Goal: Task Accomplishment & Management: Use online tool/utility

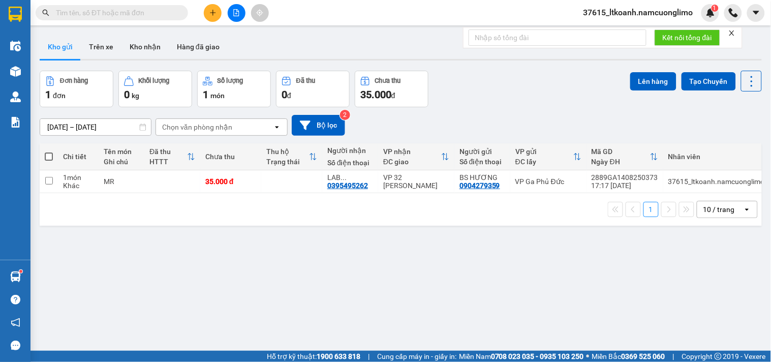
click at [138, 4] on div "Kết quả tìm kiếm ( 0 ) Bộ lọc No Data" at bounding box center [99, 13] width 198 height 18
click at [143, 11] on input "text" at bounding box center [116, 12] width 120 height 11
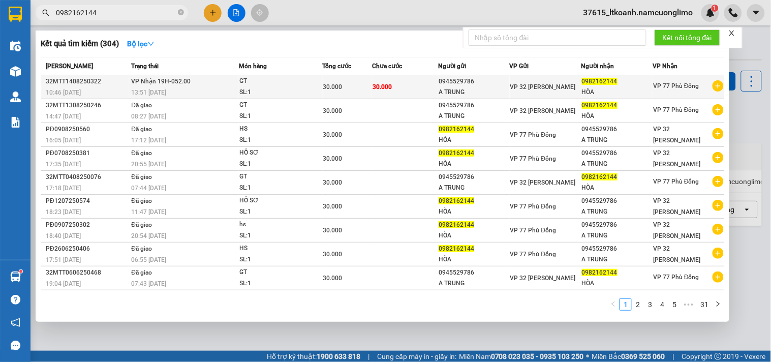
type input "0982162144"
click at [603, 87] on div "0982162144" at bounding box center [617, 81] width 71 height 11
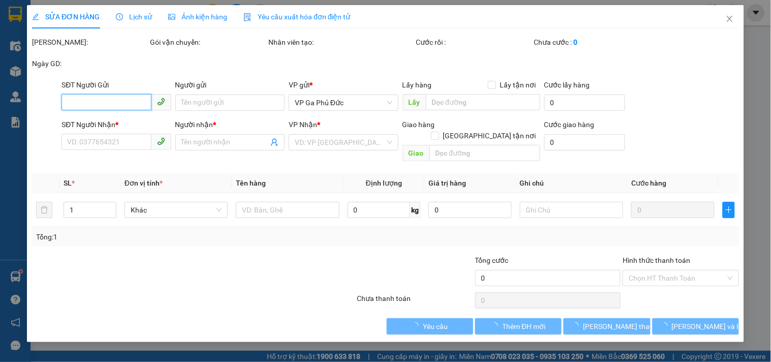
type input "0945529786"
type input "A TRUNG"
type input "0982162144"
type input "HÒA"
type input "30.000"
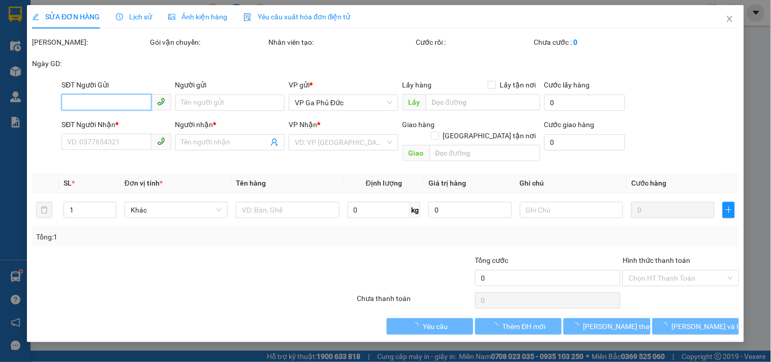
type input "30.000"
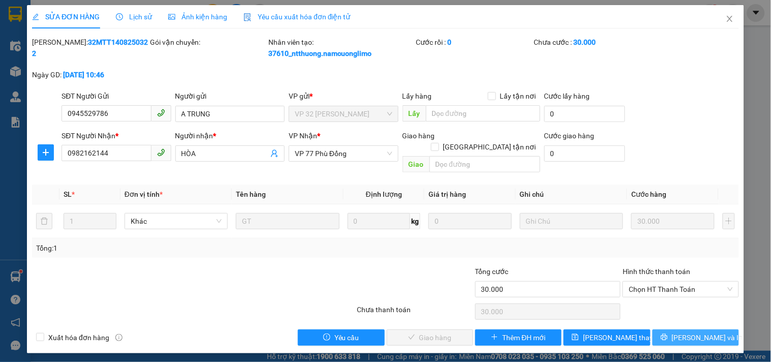
click at [708, 332] on span "[PERSON_NAME] và In" at bounding box center [706, 337] width 71 height 11
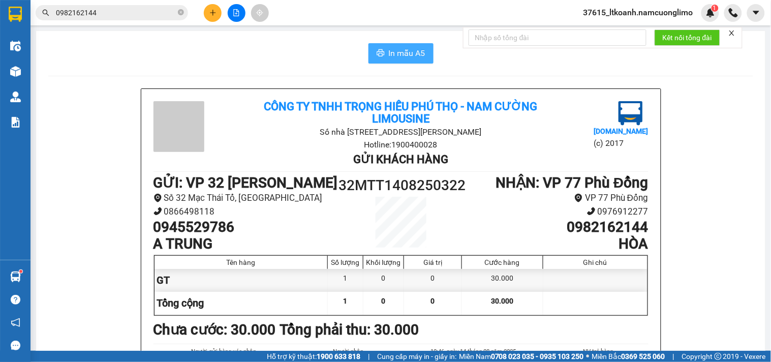
click at [408, 52] on span "In mẫu A5" at bounding box center [407, 53] width 37 height 13
